Goal: Task Accomplishment & Management: Complete application form

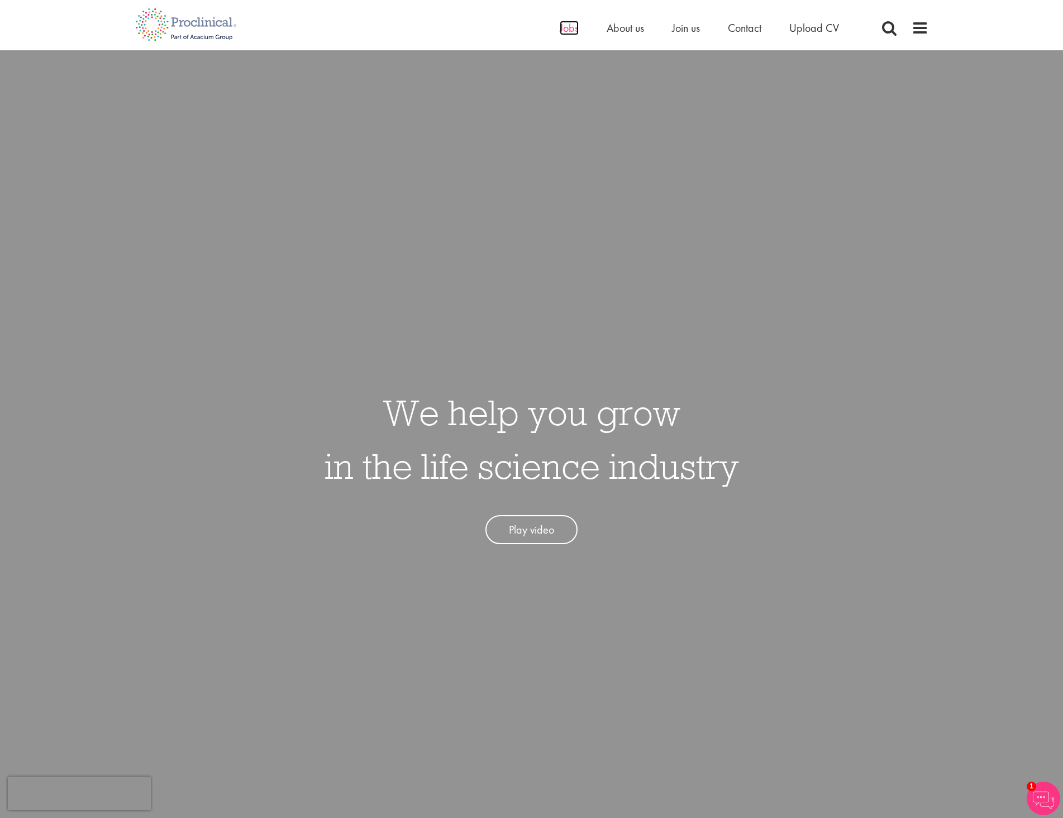
click at [568, 25] on span "Jobs" at bounding box center [569, 28] width 19 height 15
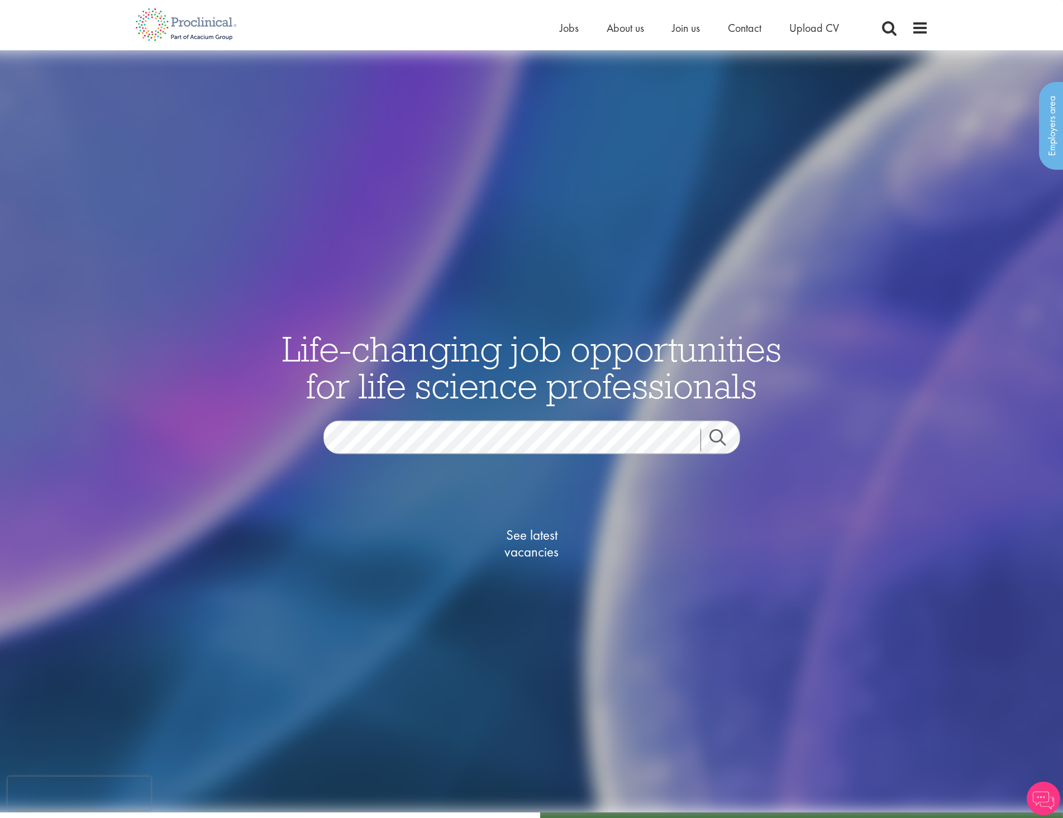
click at [722, 435] on link "Search" at bounding box center [724, 440] width 48 height 22
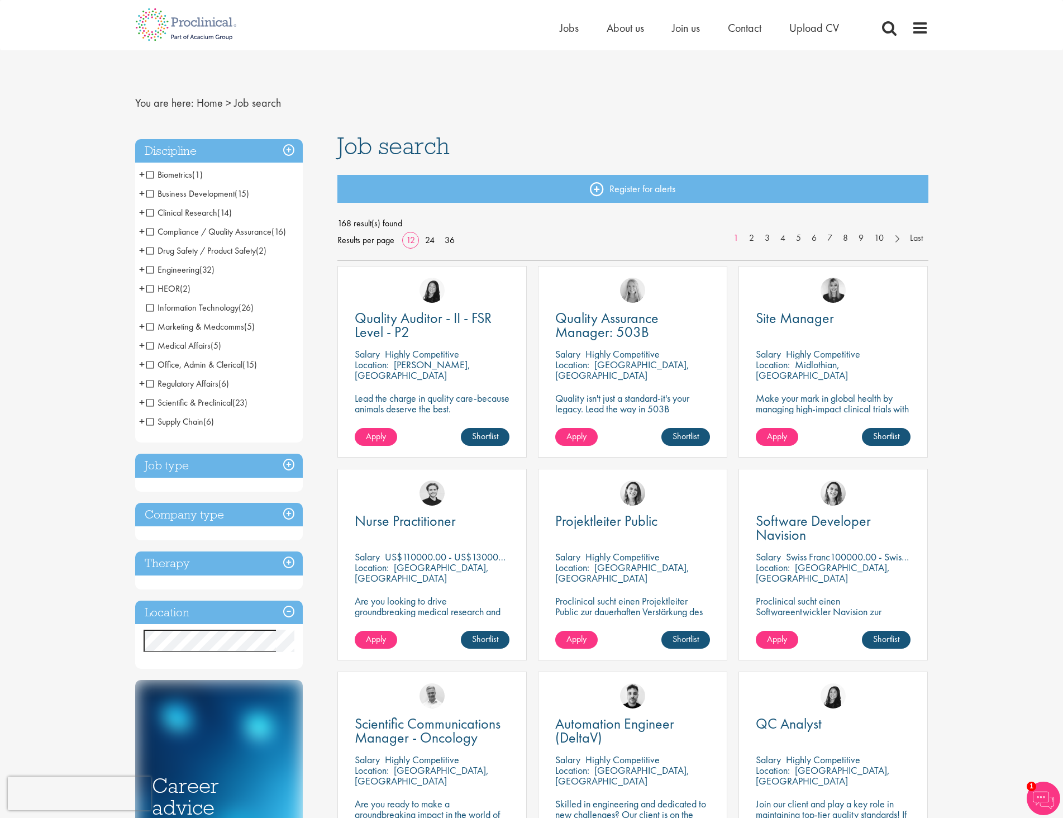
click at [147, 210] on span "Clinical Research" at bounding box center [181, 213] width 71 height 12
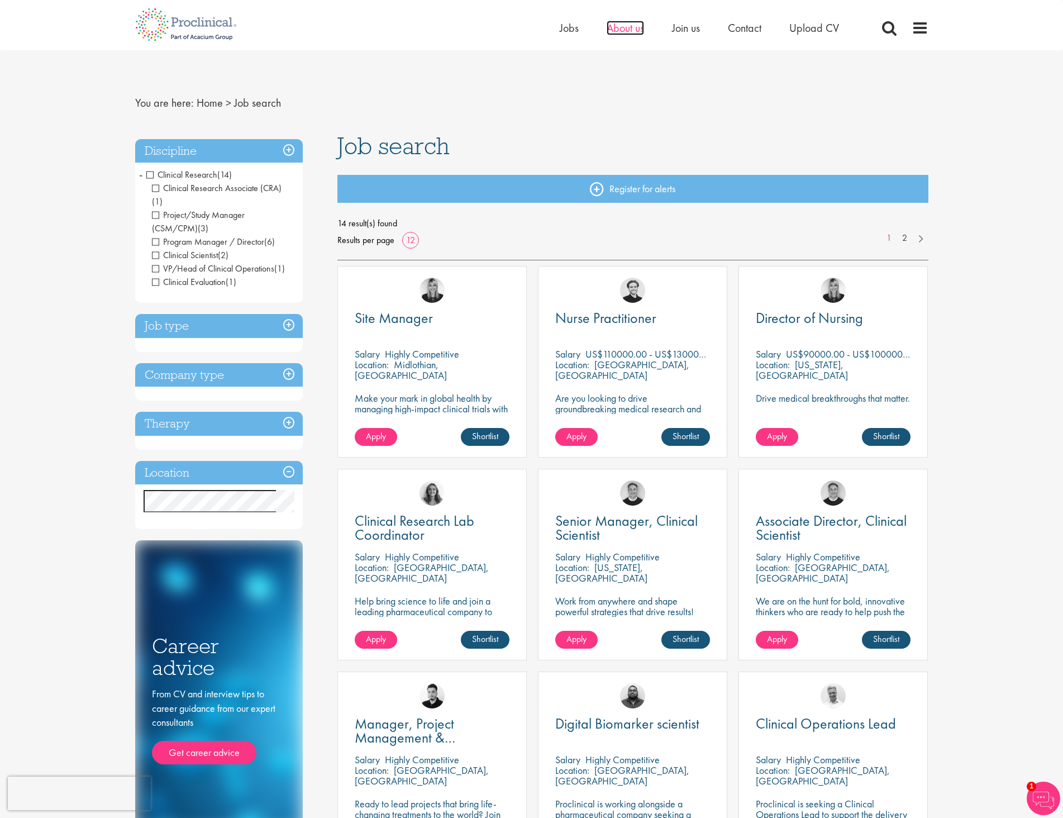
click at [638, 29] on span "About us" at bounding box center [625, 28] width 37 height 15
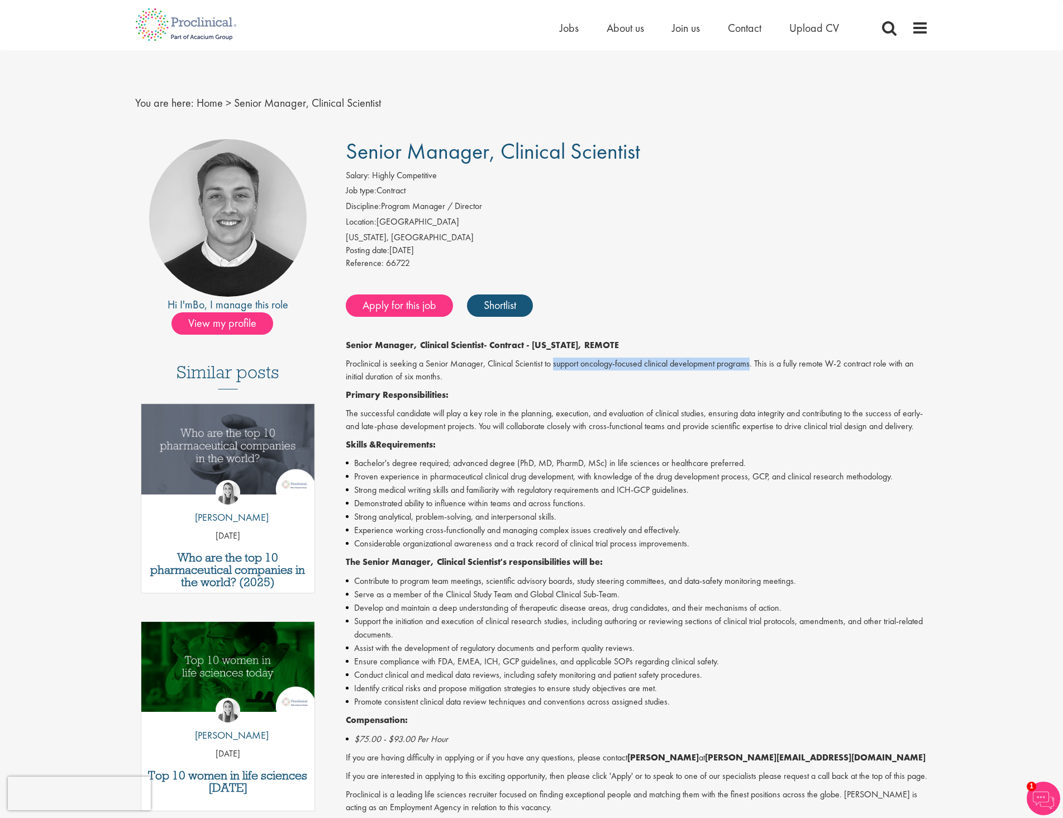
drag, startPoint x: 554, startPoint y: 363, endPoint x: 752, endPoint y: 358, distance: 198.4
click at [752, 358] on p "Proclinical is seeking a Senior Manager, Clinical Scientist to support oncology…" at bounding box center [637, 370] width 583 height 26
copy p "support oncology-focused clinical development programs"
drag, startPoint x: 357, startPoint y: 476, endPoint x: 574, endPoint y: 471, distance: 217.3
click at [574, 471] on li "Proven experience in pharmaceutical clinical drug development, with knowledge o…" at bounding box center [637, 476] width 583 height 13
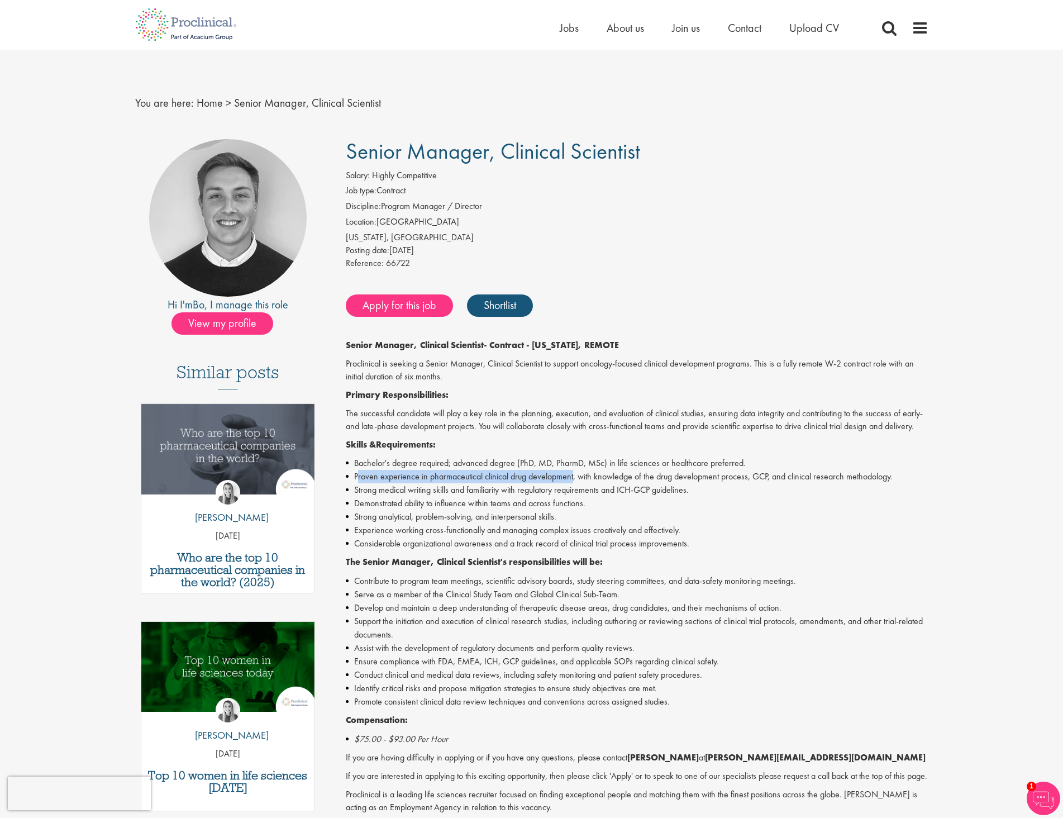
copy li "roven experience in pharmaceutical clinical drug development"
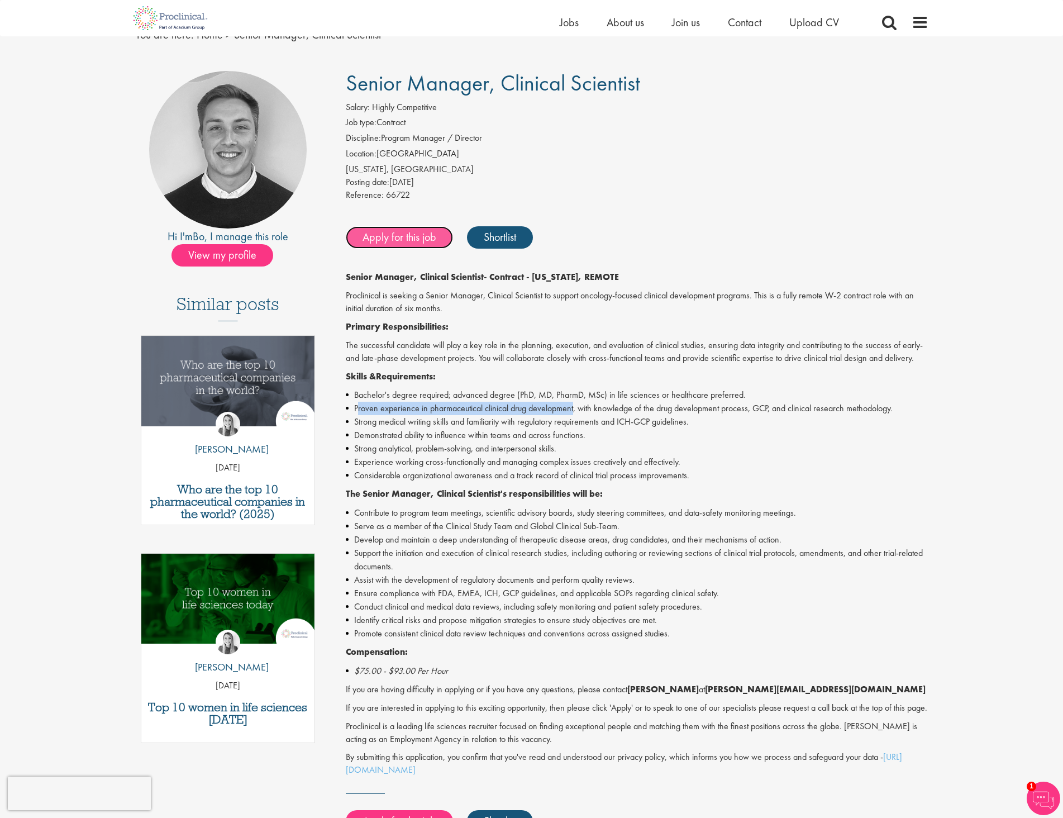
scroll to position [55, 0]
drag, startPoint x: 349, startPoint y: 85, endPoint x: 640, endPoint y: 77, distance: 291.1
click at [640, 77] on span "Senior Manager, Clinical Scientist" at bounding box center [493, 82] width 294 height 28
copy span "Senior Manager, Clinical Scientist"
click at [410, 78] on span "Senior Manager, Clinical Scientist" at bounding box center [493, 82] width 294 height 28
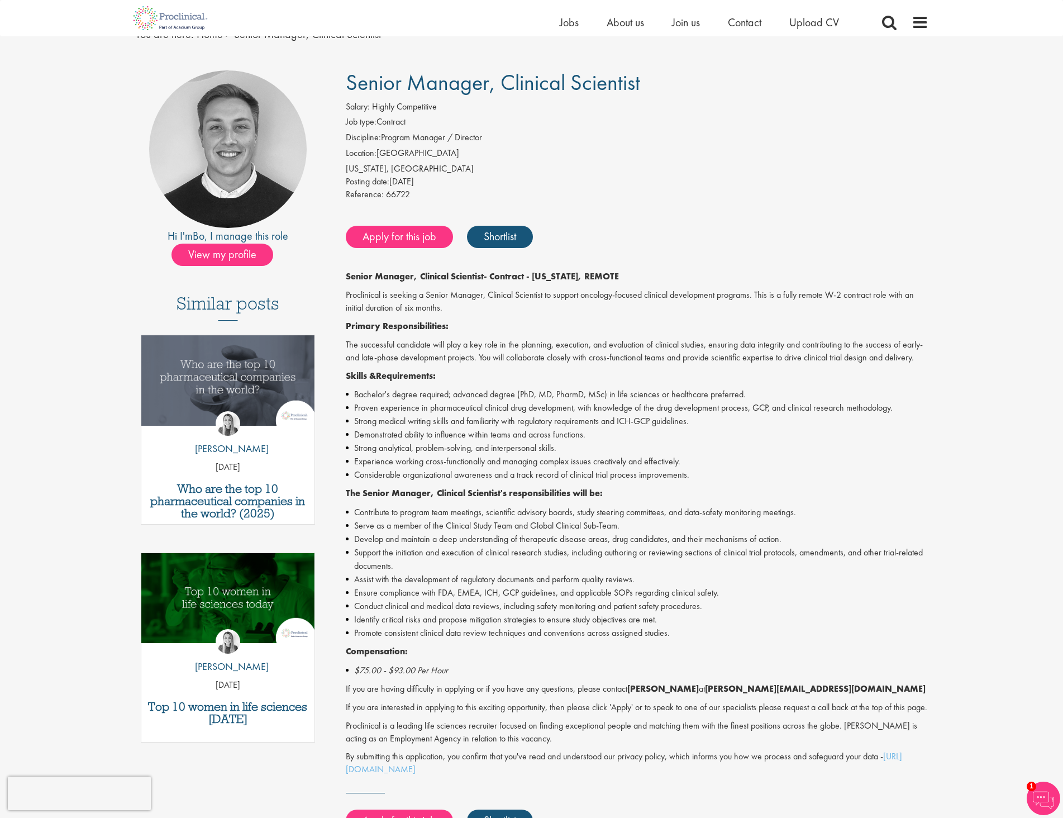
drag, startPoint x: 350, startPoint y: 83, endPoint x: 638, endPoint y: 86, distance: 288.2
click at [638, 86] on span "Senior Manager, Clinical Scientist" at bounding box center [493, 82] width 294 height 28
copy span "Senior Manager, Clinical Scientist"
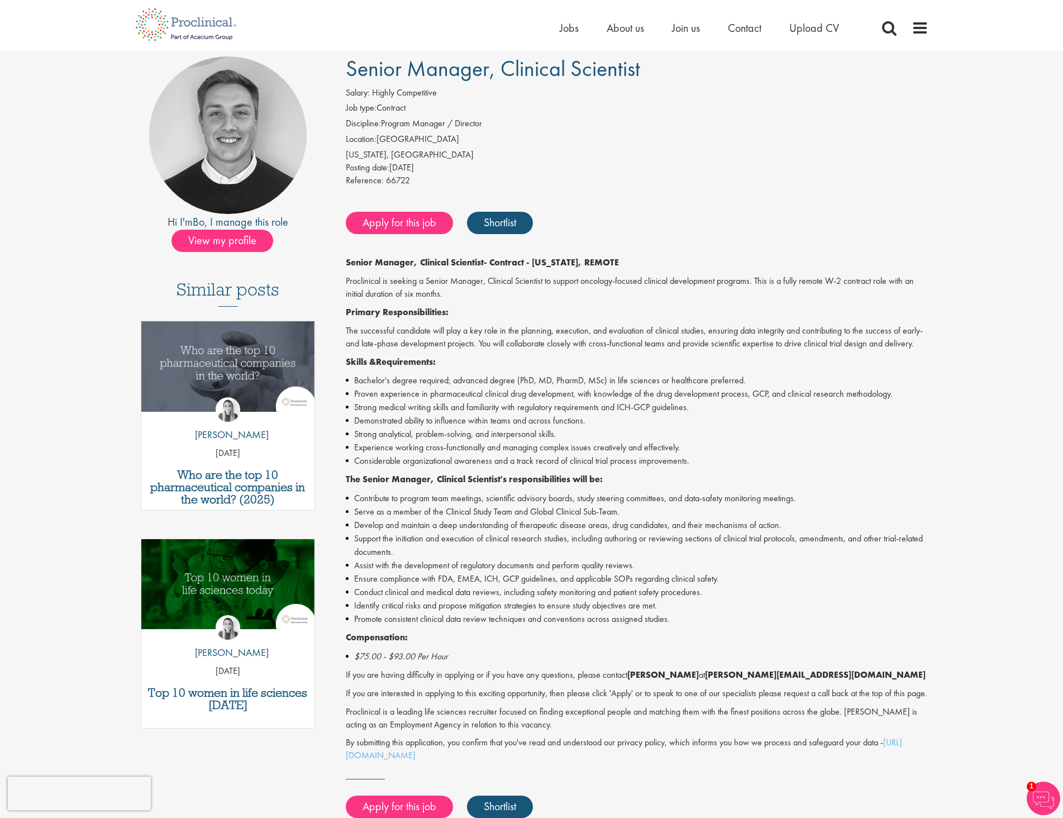
scroll to position [0, 0]
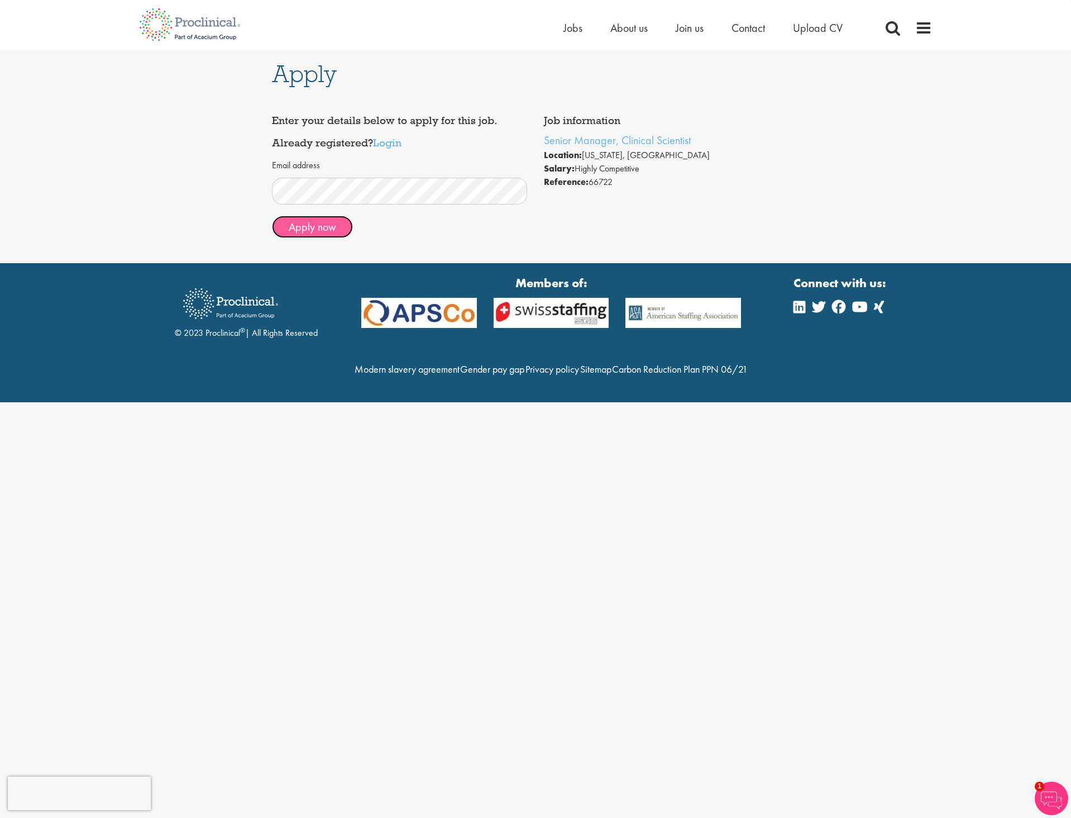
click at [318, 230] on button "Apply now" at bounding box center [312, 227] width 81 height 22
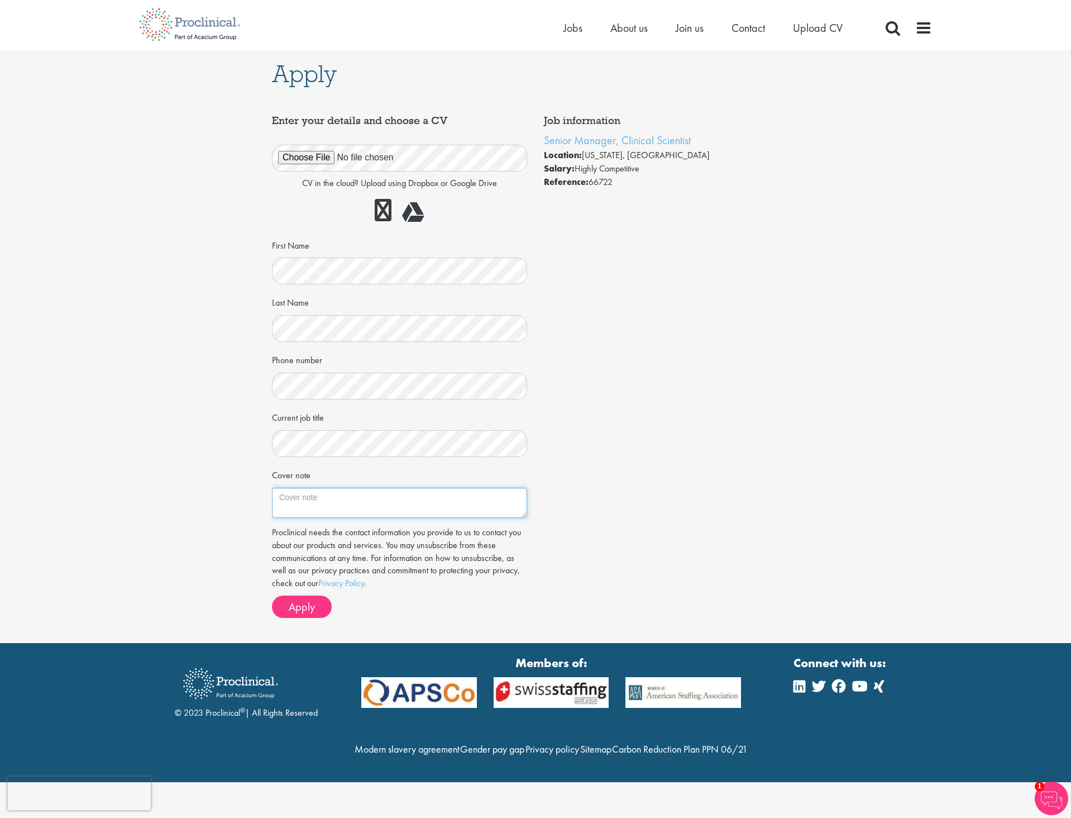
click at [403, 511] on textarea "Cover note" at bounding box center [399, 503] width 255 height 30
paste textarea "Dear Mr. Forsen, Thank you for this opportunity to apply to the Senior Manager,…"
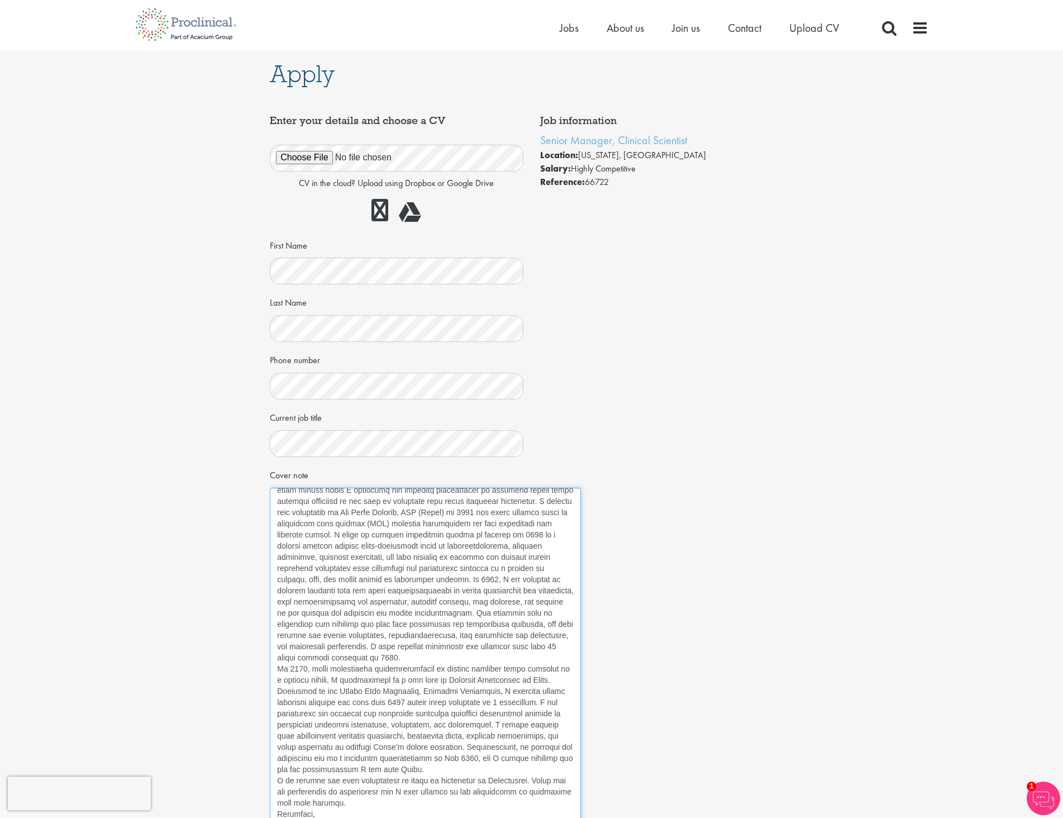
drag, startPoint x: 522, startPoint y: 516, endPoint x: 578, endPoint y: 832, distance: 321.6
click at [578, 817] on html "This website uses cookies. By continuing to use this site, you are giving your …" at bounding box center [531, 549] width 1063 height 1099
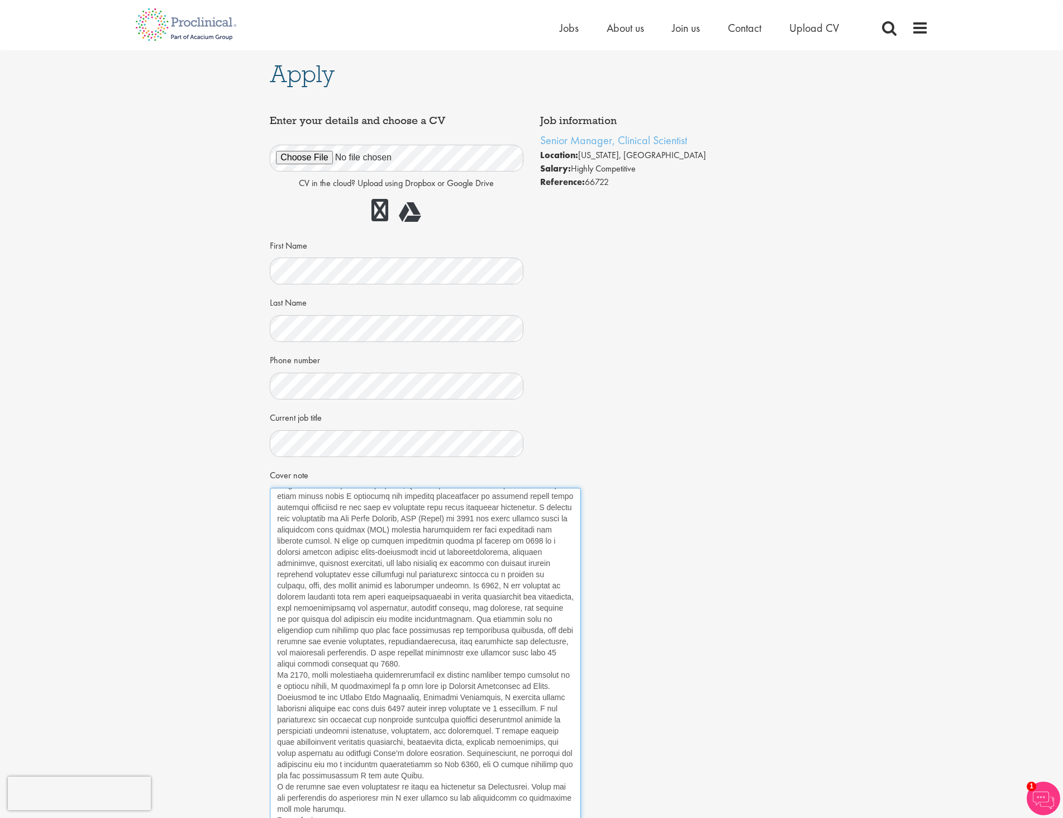
scroll to position [0, 0]
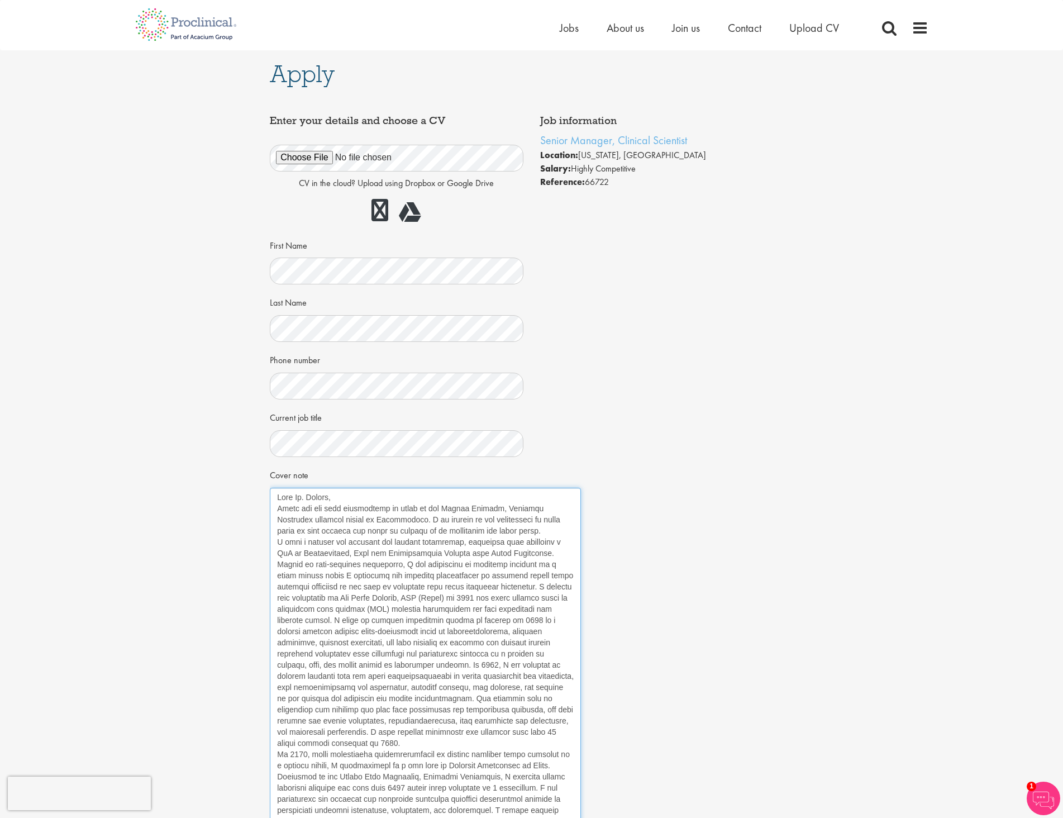
click at [360, 502] on textarea "Cover note" at bounding box center [425, 661] width 311 height 347
click at [276, 556] on textarea "Cover note" at bounding box center [425, 661] width 311 height 347
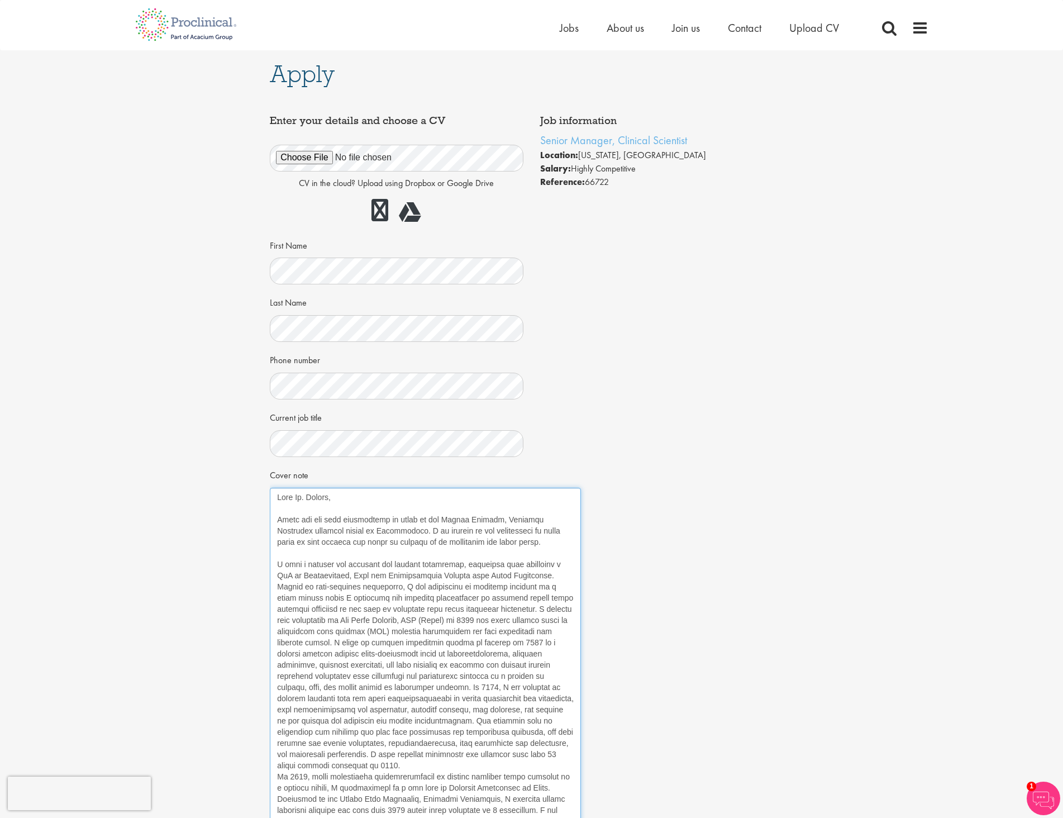
click at [276, 776] on textarea "Cover note" at bounding box center [425, 661] width 311 height 347
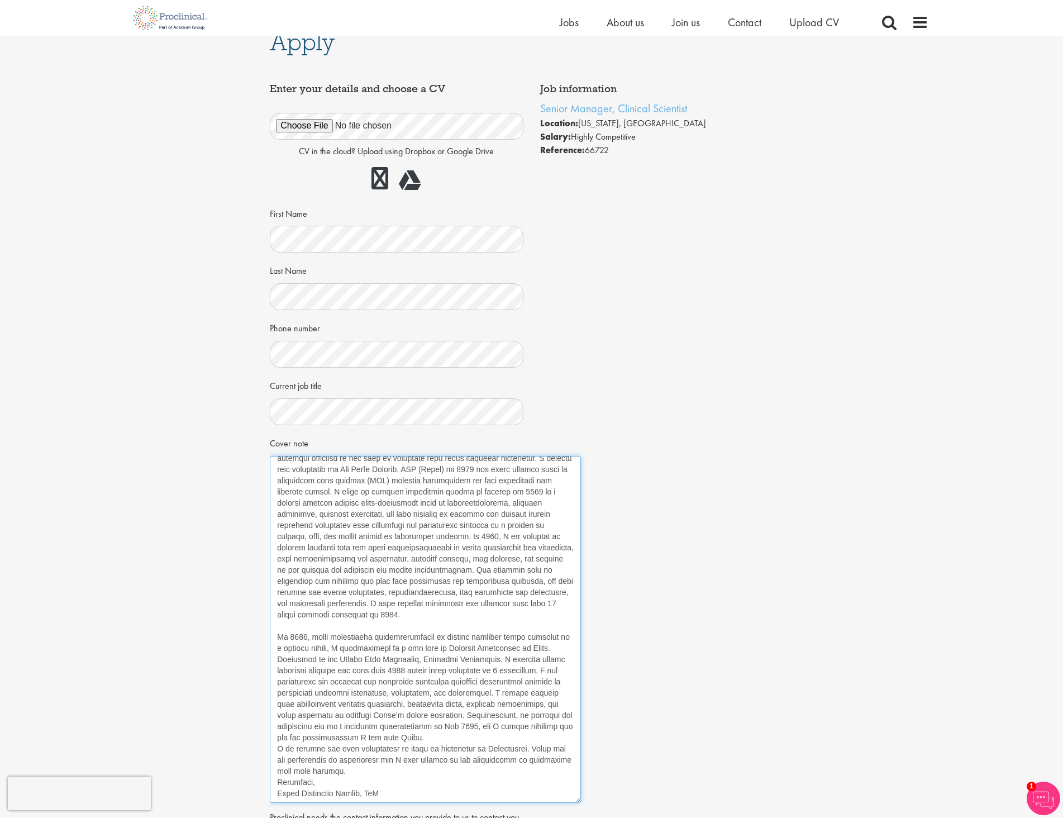
scroll to position [18, 0]
click at [273, 738] on textarea "Cover note" at bounding box center [425, 628] width 311 height 347
click at [278, 780] on textarea "Cover note" at bounding box center [425, 628] width 311 height 347
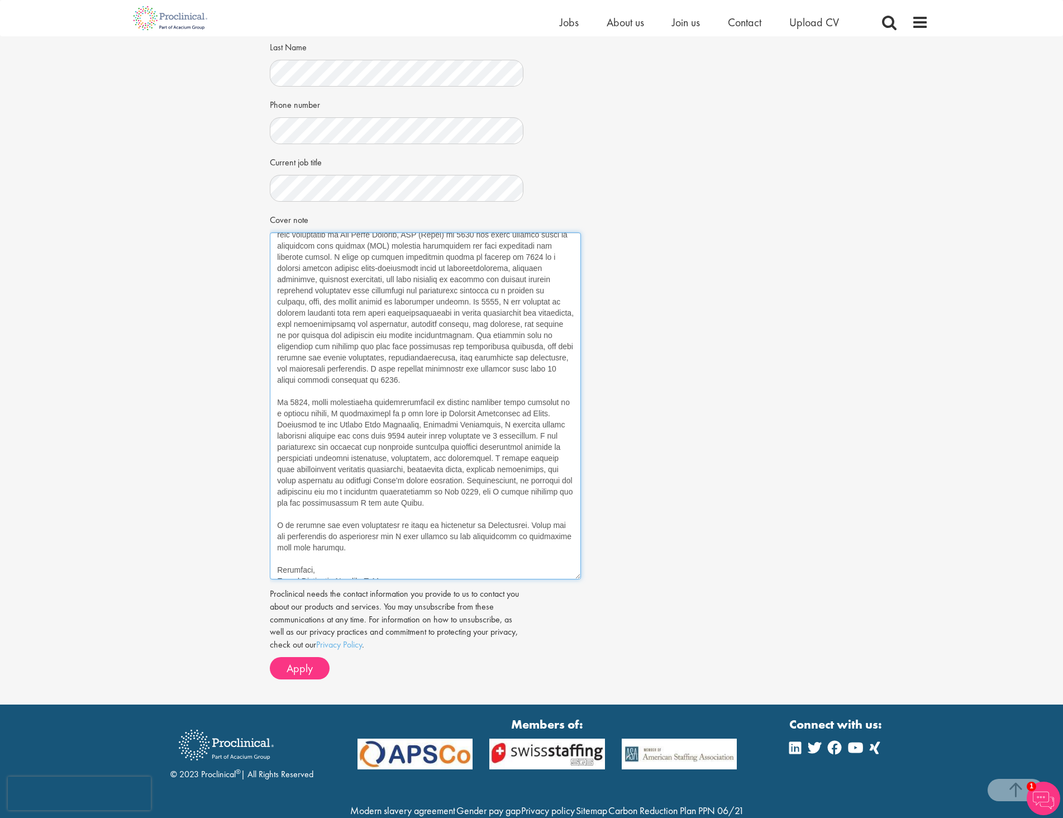
scroll to position [242, 0]
type textarea "Dear Mr. Forsen, Thank you for this opportunity to apply to the Senior Manager,…"
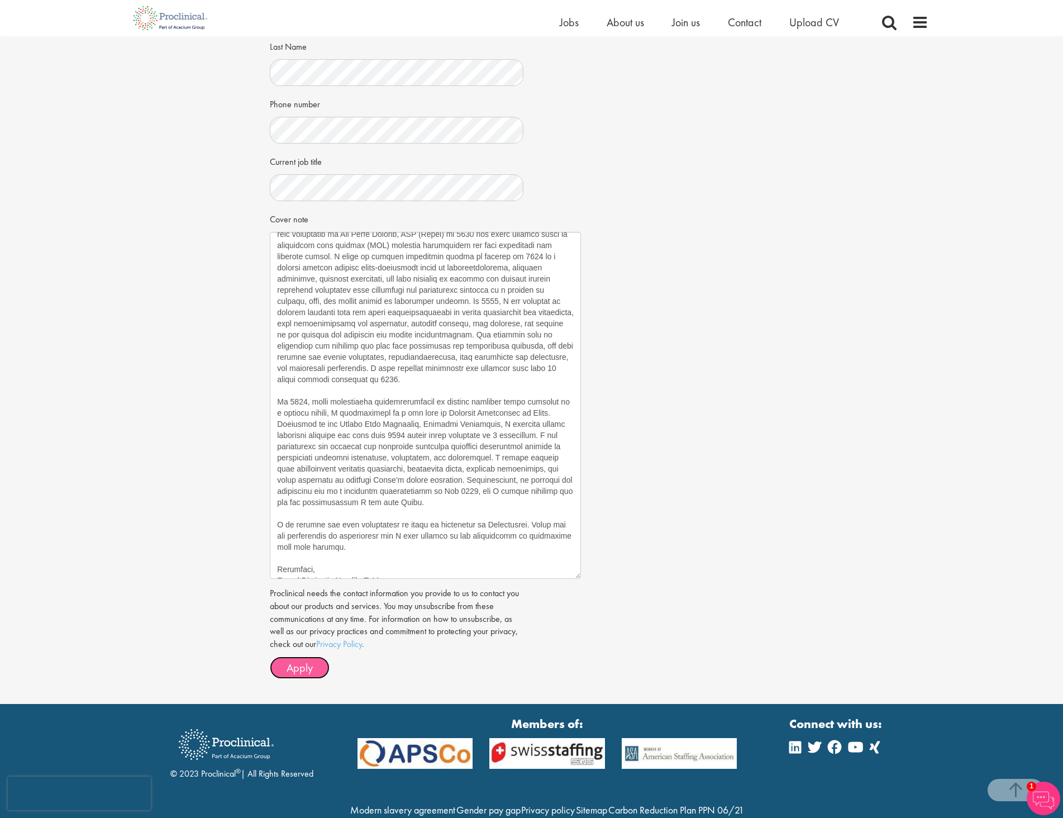
click at [293, 669] on span "Apply" at bounding box center [300, 667] width 26 height 15
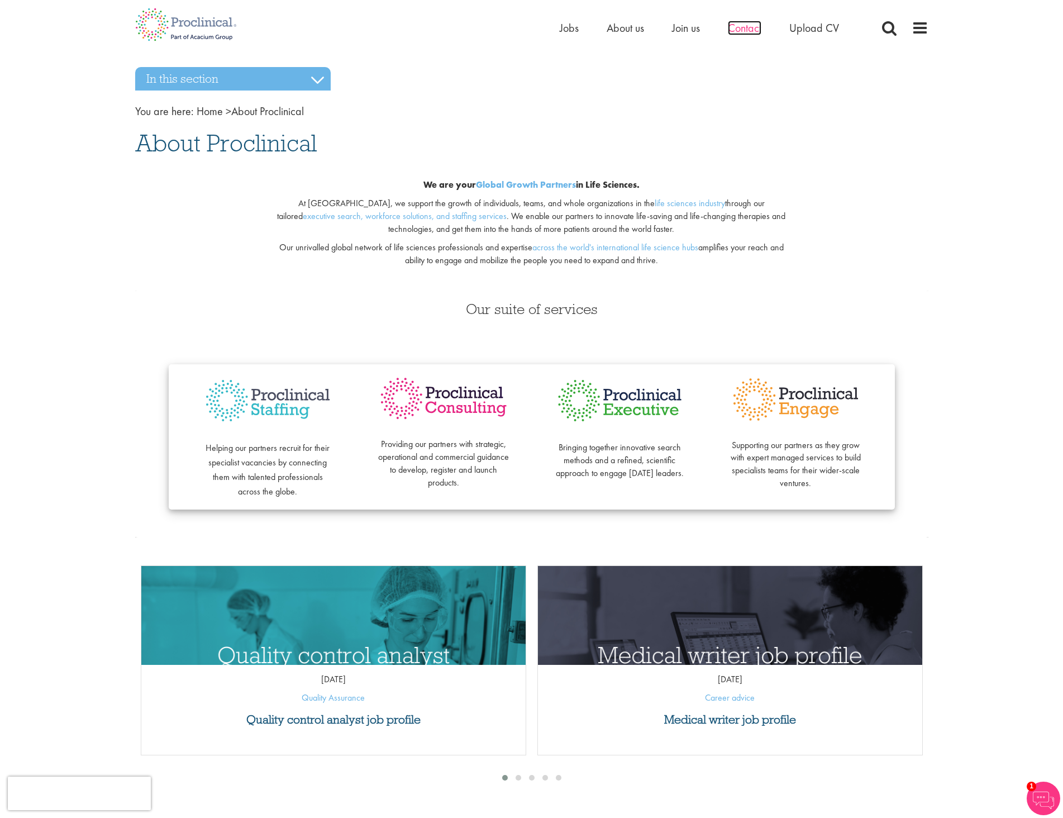
click at [739, 28] on span "Contact" at bounding box center [745, 28] width 34 height 15
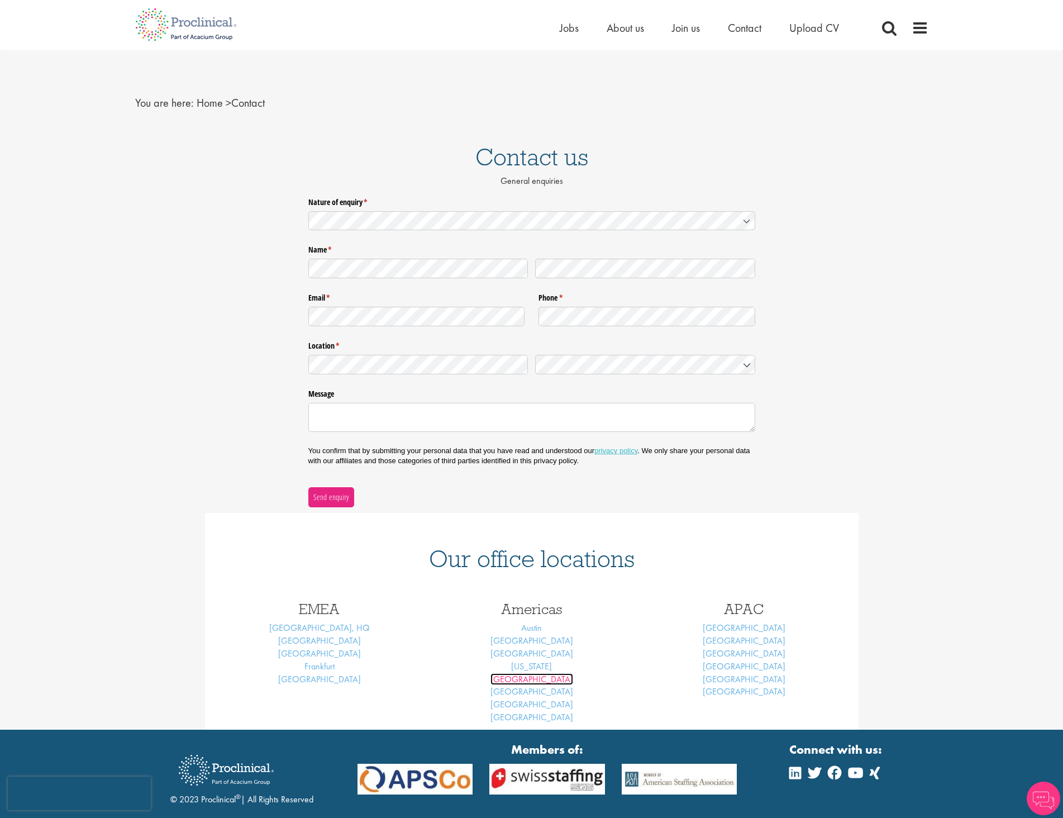
click at [549, 683] on link "[GEOGRAPHIC_DATA]" at bounding box center [531, 679] width 83 height 12
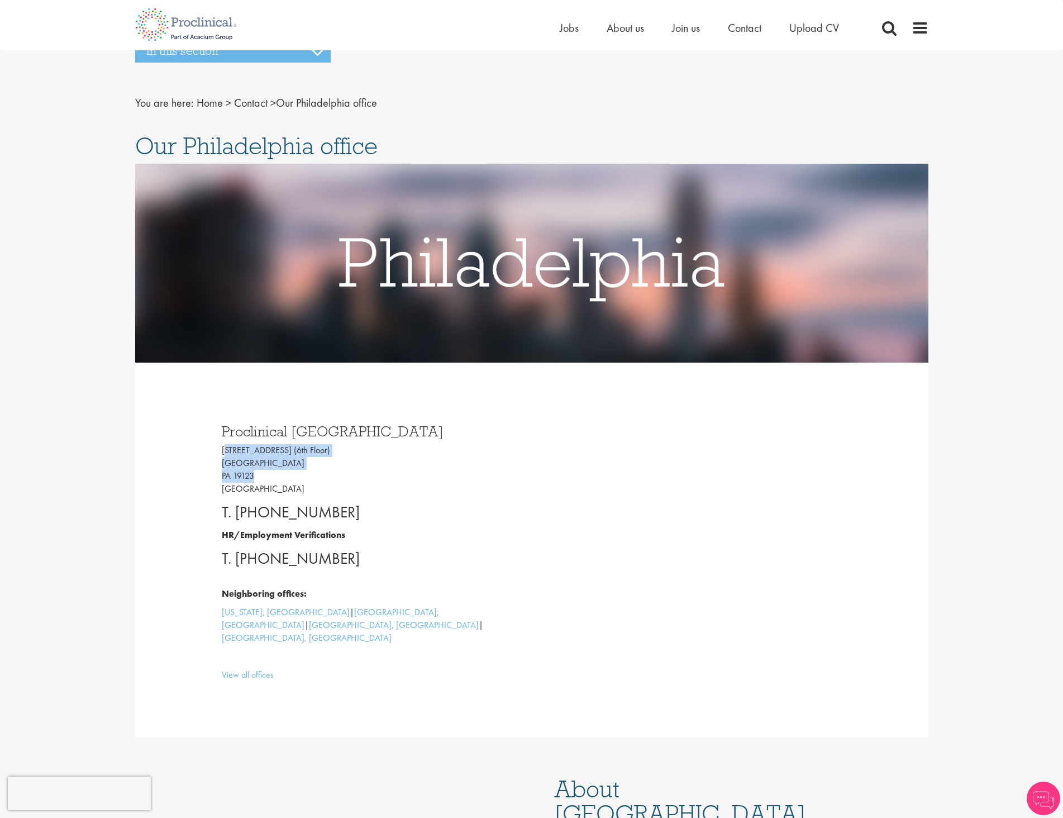
drag, startPoint x: 222, startPoint y: 450, endPoint x: 252, endPoint y: 474, distance: 38.6
click at [252, 474] on p "[STREET_ADDRESS]" at bounding box center [373, 469] width 302 height 51
copy p "[STREET_ADDRESS]"
click at [609, 32] on span "About us" at bounding box center [625, 28] width 37 height 15
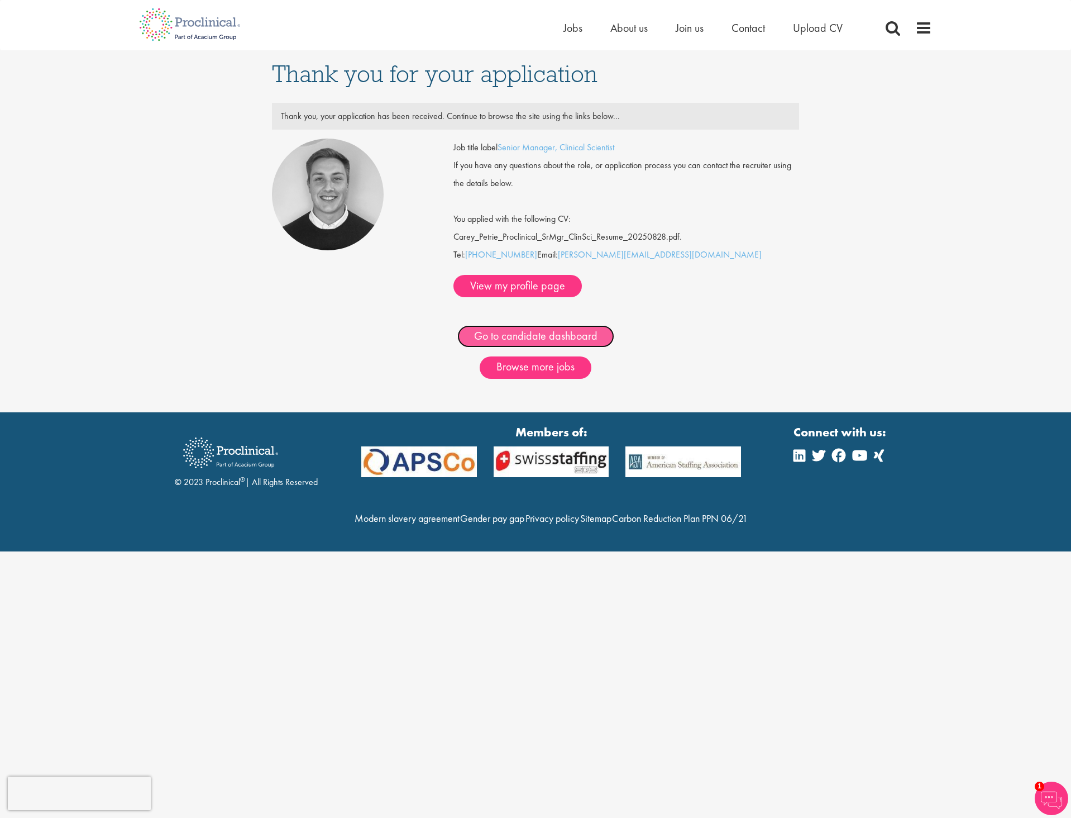
click at [533, 325] on link "Go to candidate dashboard" at bounding box center [535, 336] width 157 height 22
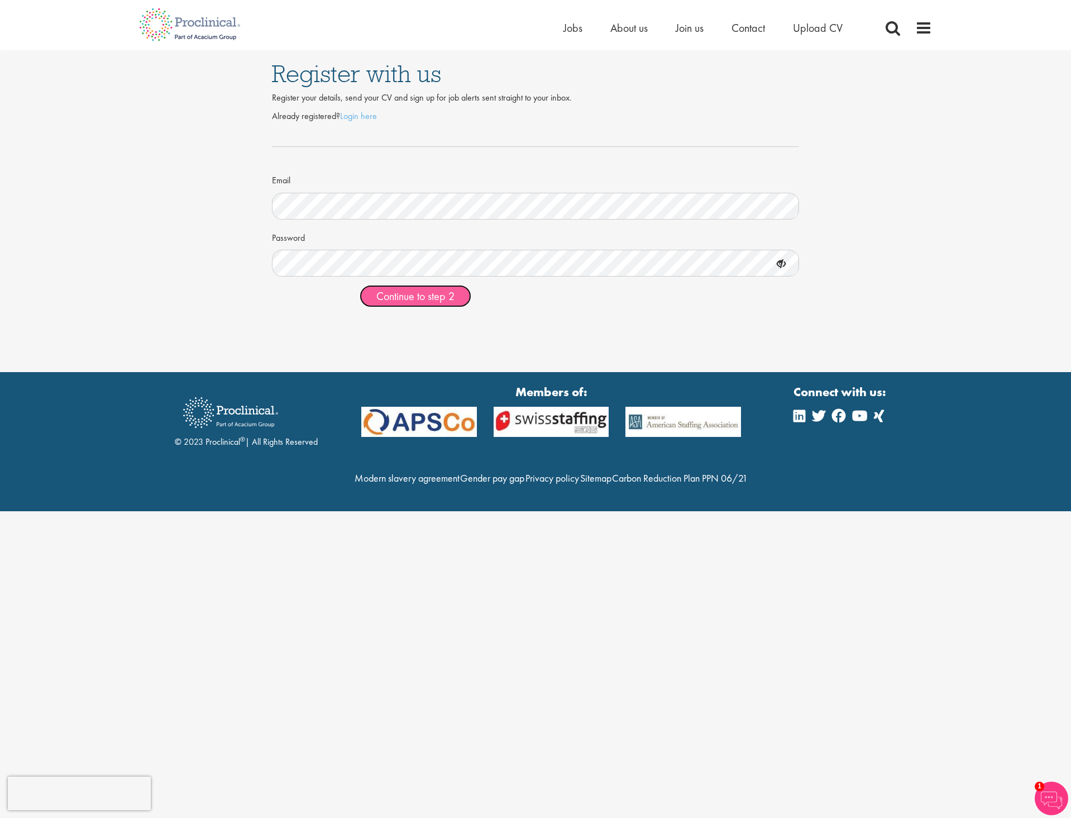
click at [375, 287] on button "Continue to step 2" at bounding box center [416, 296] width 112 height 22
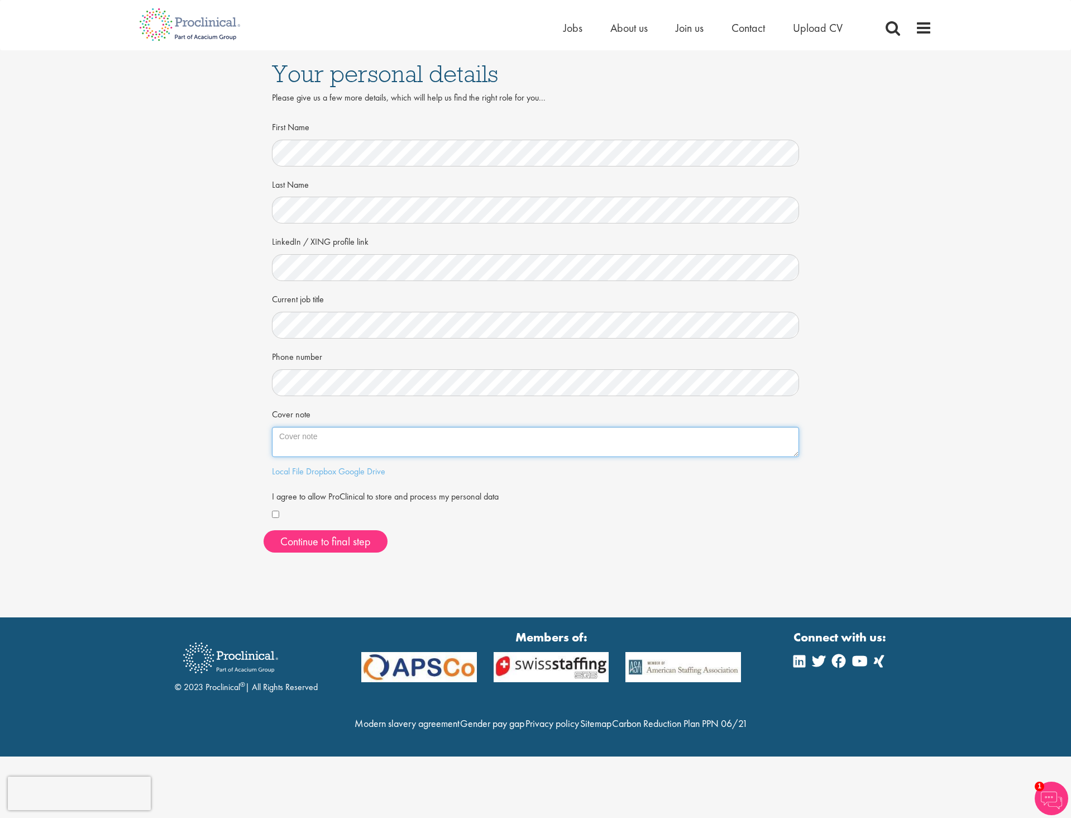
click at [393, 442] on textarea "Cover note" at bounding box center [535, 442] width 527 height 30
paste textarea "I have a passion for research and project management, beginning with obtaining …"
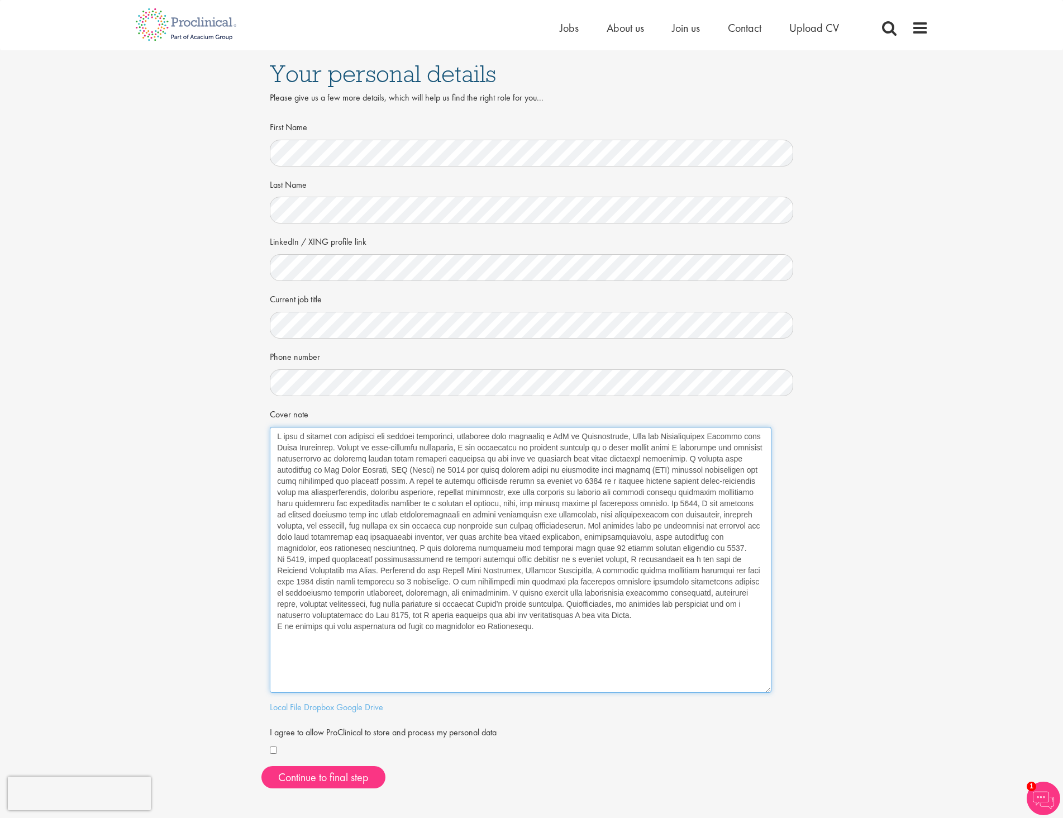
drag, startPoint x: 794, startPoint y: 455, endPoint x: 411, endPoint y: 605, distance: 411.6
click at [757, 686] on textarea "Cover note" at bounding box center [521, 560] width 502 height 266
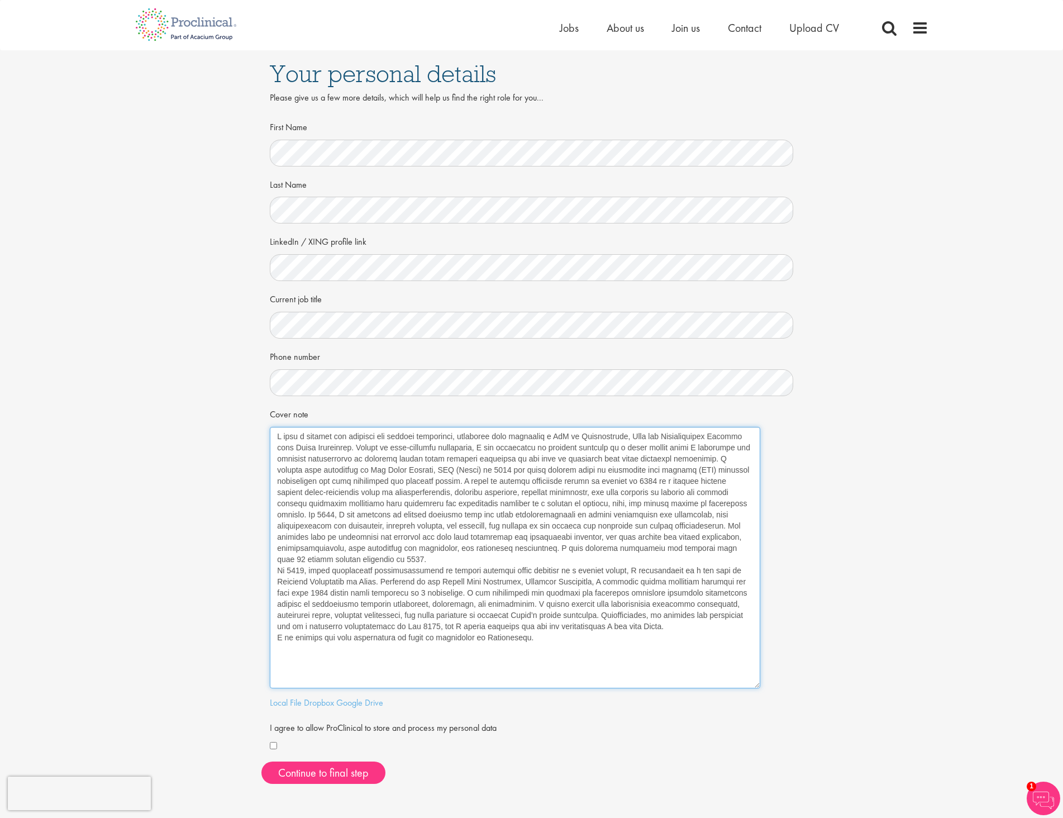
click at [275, 576] on textarea "Cover note" at bounding box center [515, 557] width 490 height 261
click at [272, 570] on textarea "Cover note" at bounding box center [515, 557] width 490 height 261
click at [273, 652] on textarea "Cover note" at bounding box center [515, 557] width 490 height 261
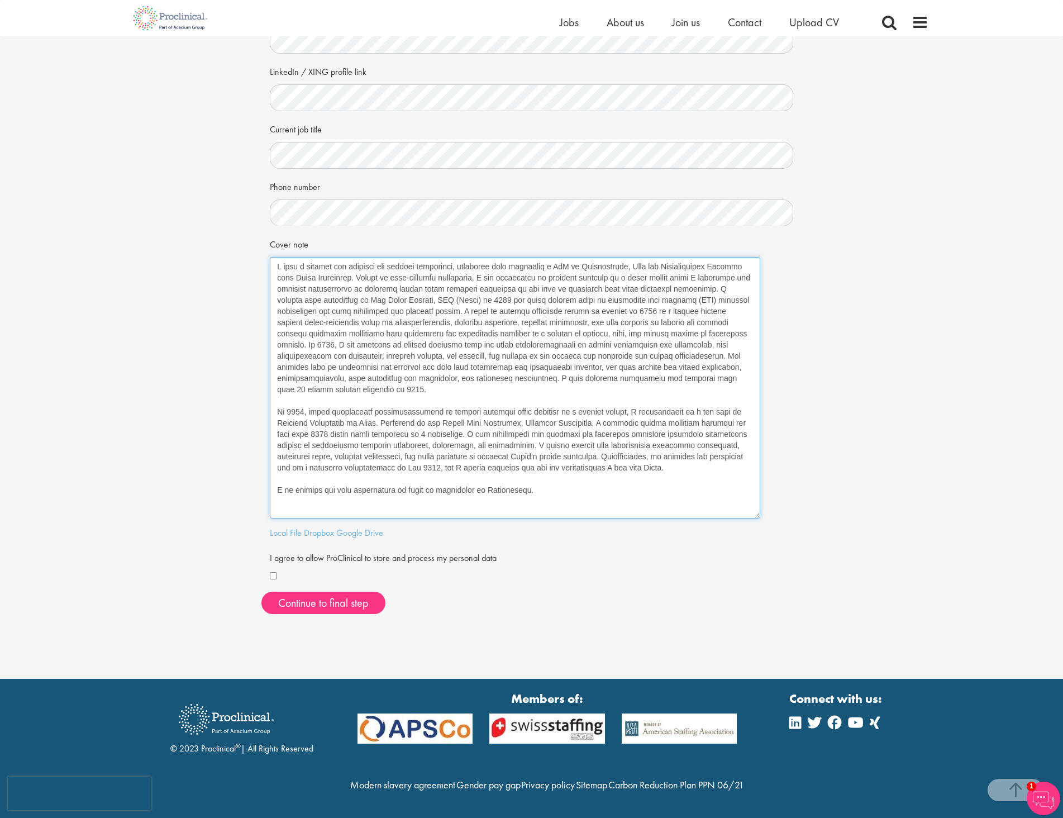
scroll to position [180, 0]
type textarea "I have a passion for research and project management, beginning with obtaining …"
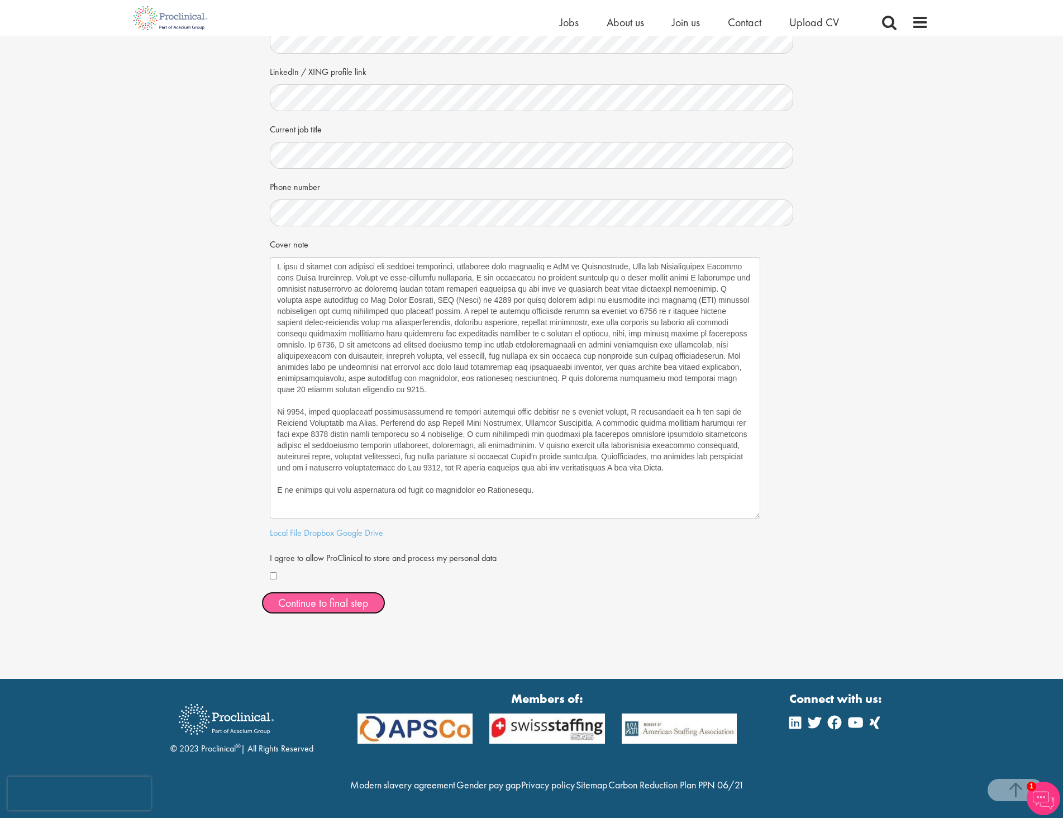
click at [283, 592] on button "Continue to final step" at bounding box center [323, 603] width 124 height 22
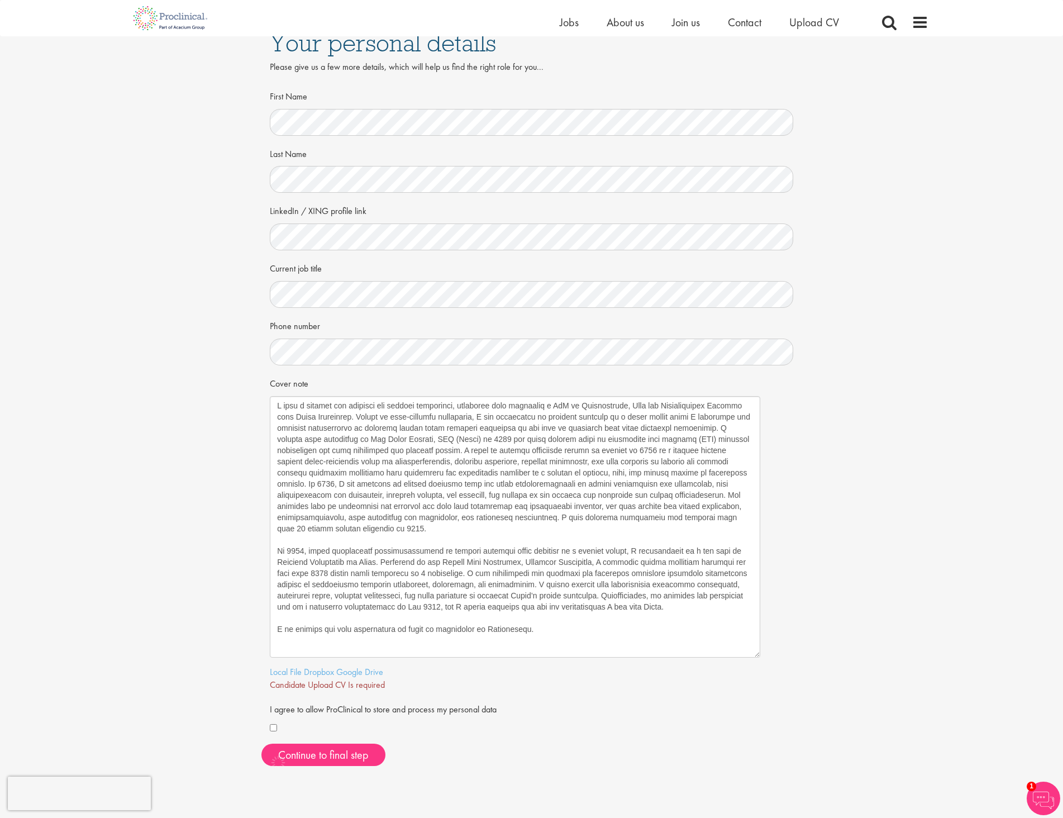
scroll to position [0, 0]
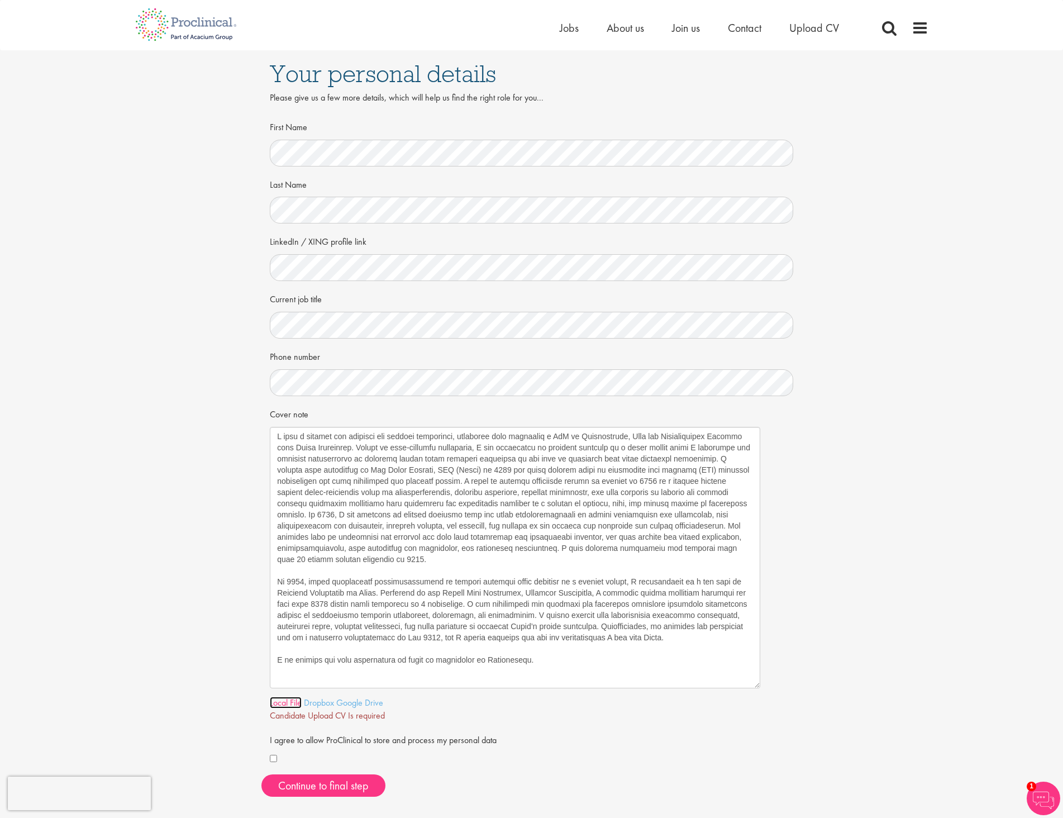
click at [294, 701] on link "Local File" at bounding box center [286, 703] width 32 height 12
click at [354, 782] on span "Continue to final step" at bounding box center [323, 785] width 90 height 15
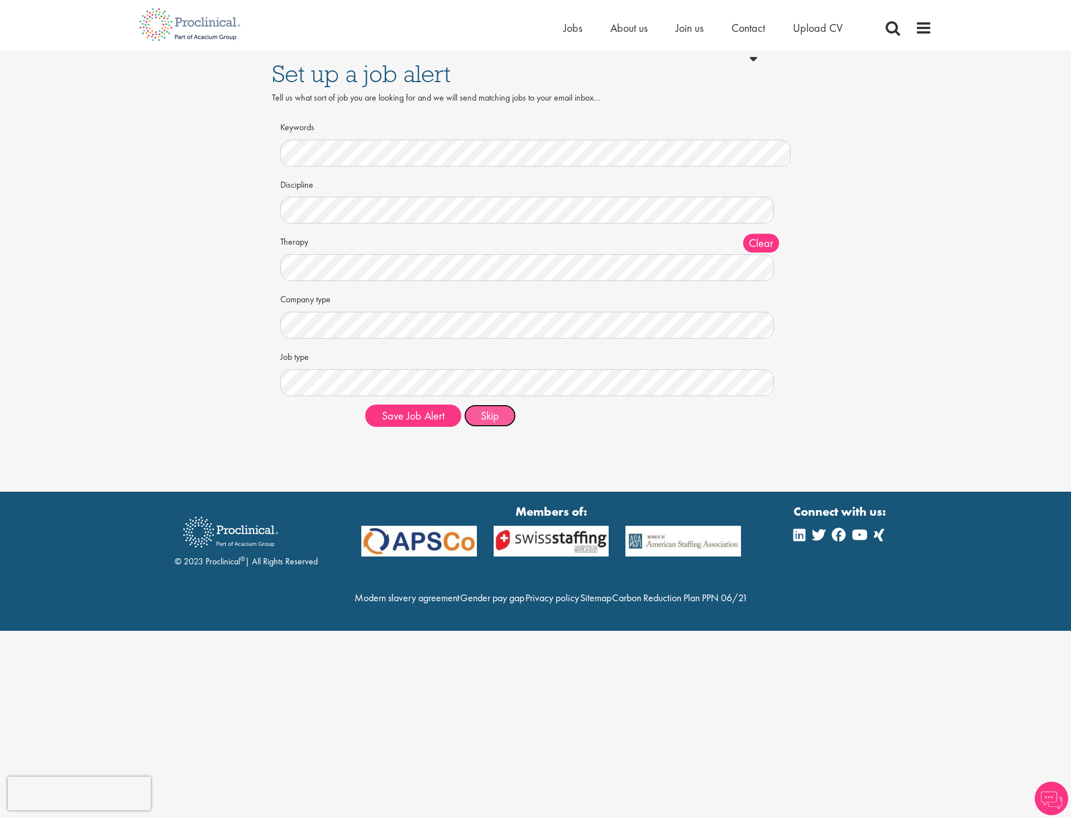
click at [485, 414] on button "Skip" at bounding box center [490, 415] width 52 height 22
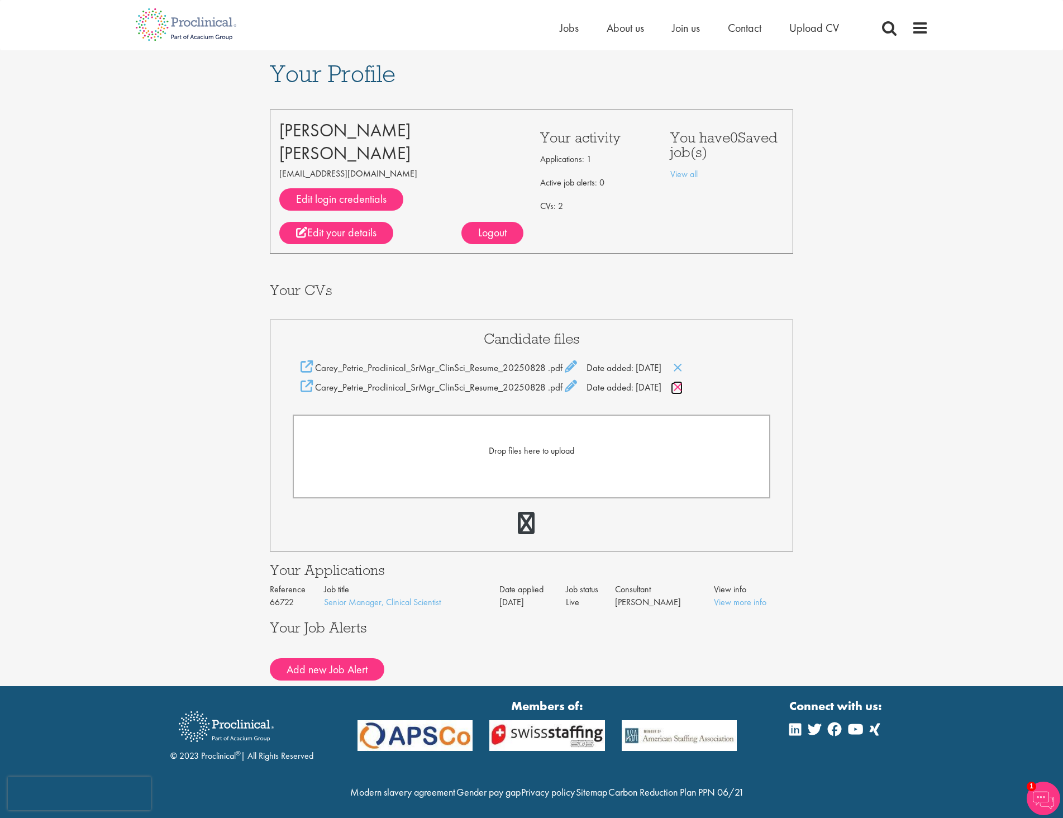
click at [683, 388] on icon at bounding box center [677, 387] width 9 height 12
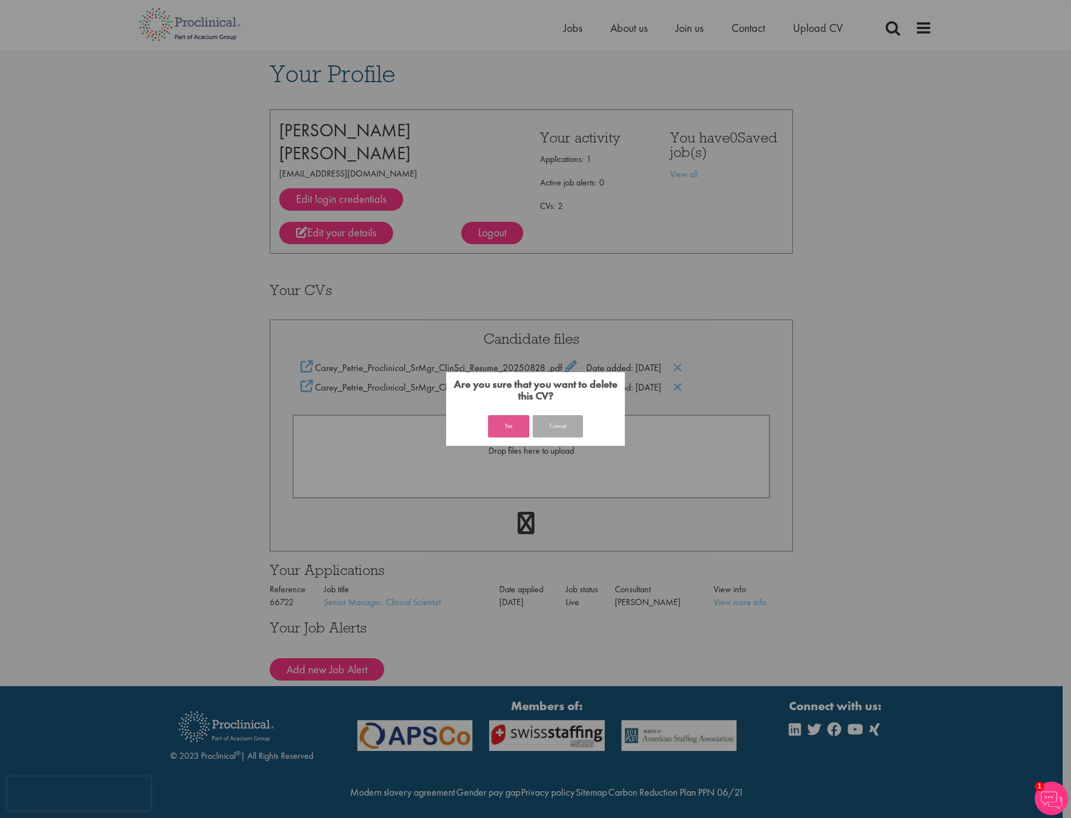
click at [516, 430] on button "Yes" at bounding box center [508, 426] width 41 height 22
